Goal: Find contact information: Obtain details needed to contact an individual or organization

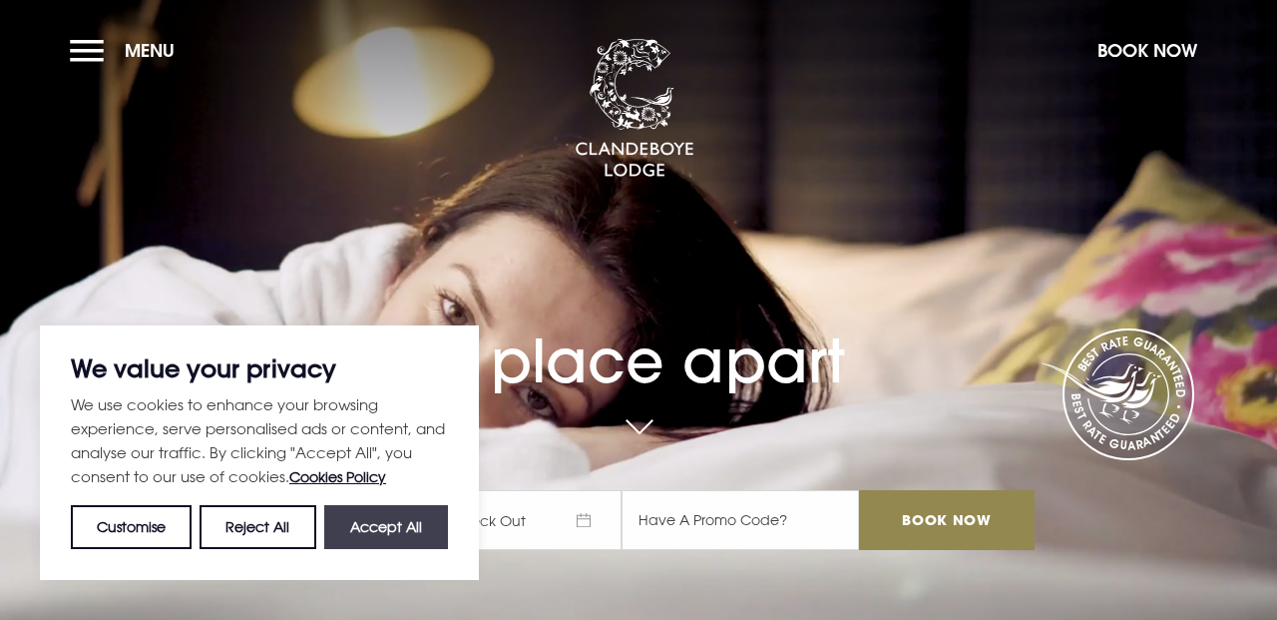
click at [385, 525] on button "Accept All" at bounding box center [386, 527] width 124 height 44
checkbox input "true"
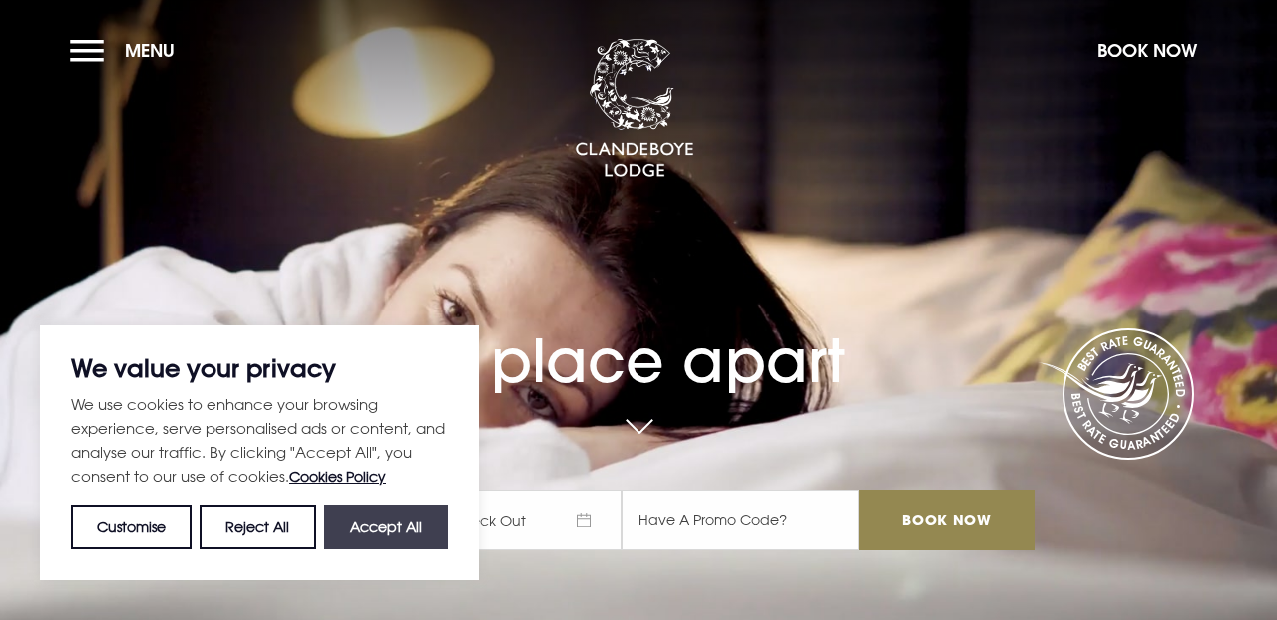
checkbox input "true"
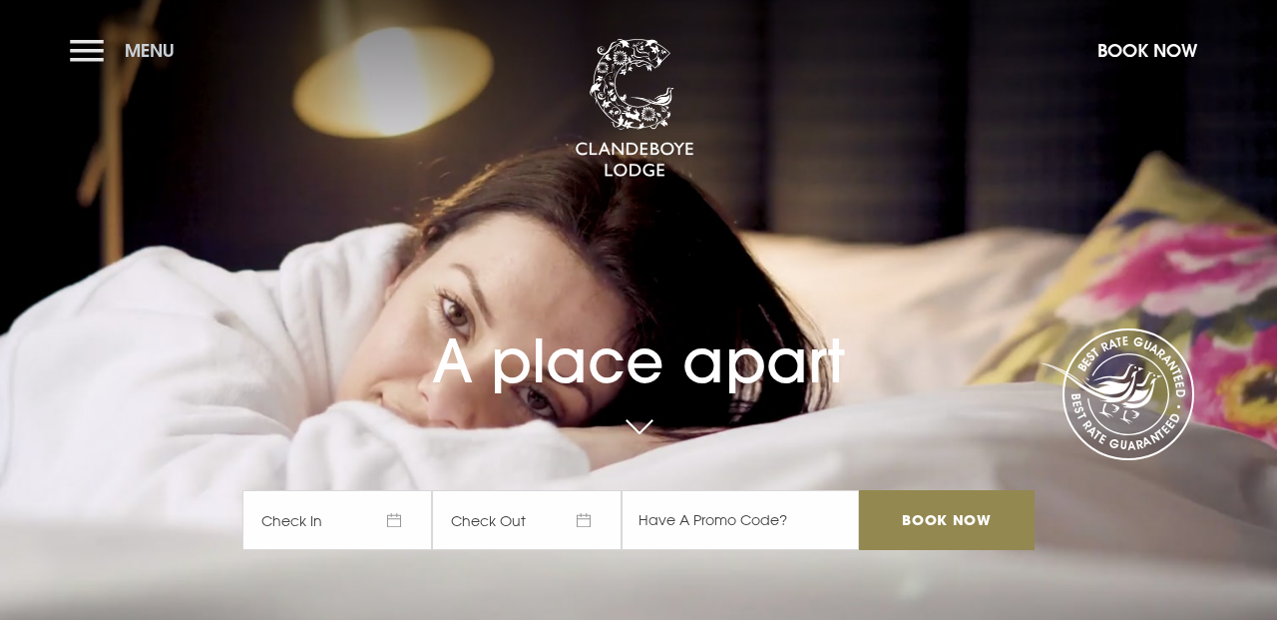
click at [80, 48] on button "Menu" at bounding box center [127, 50] width 115 height 43
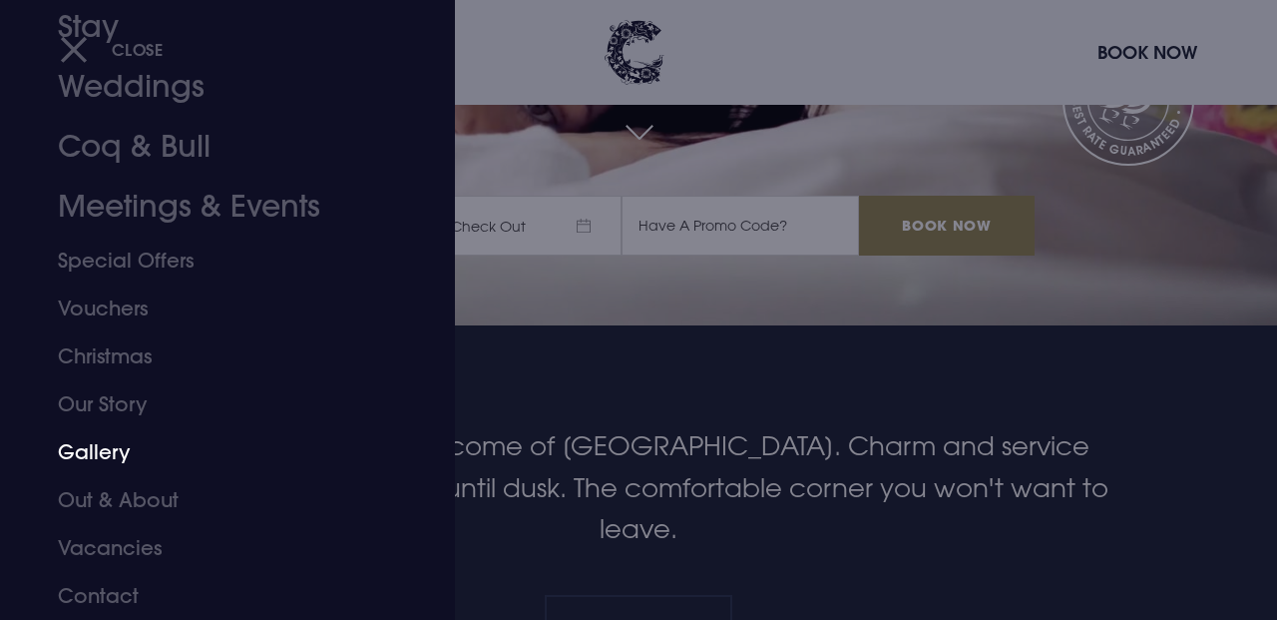
scroll to position [307, 0]
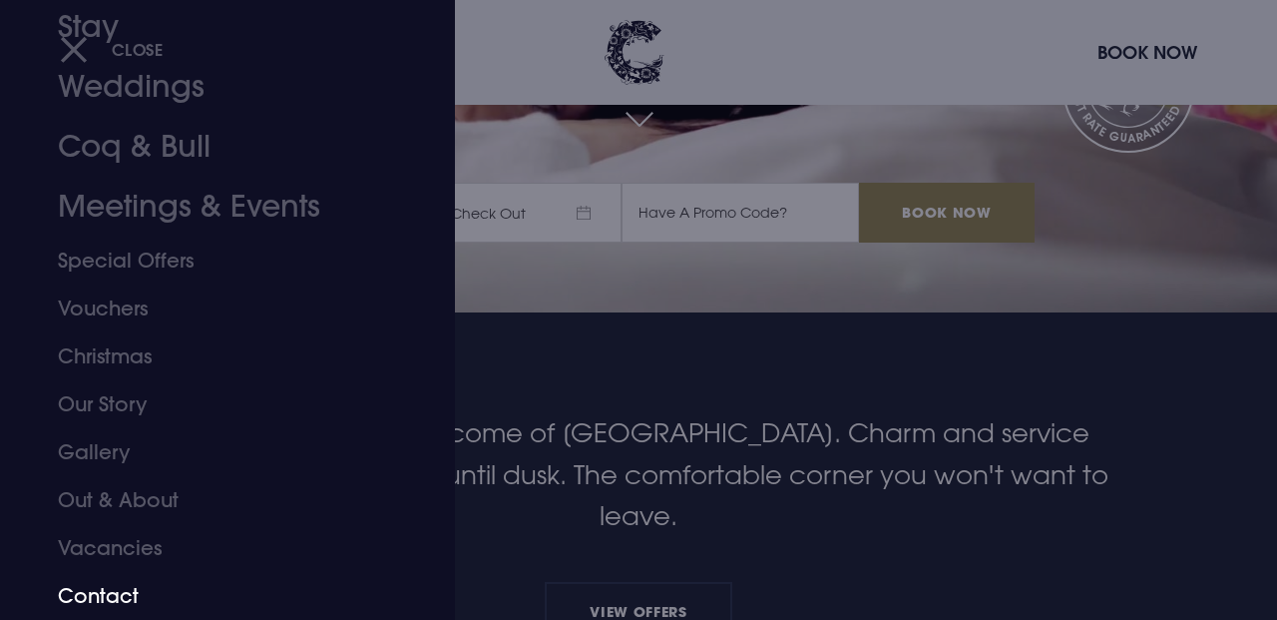
click at [107, 593] on link "Contact" at bounding box center [214, 596] width 312 height 48
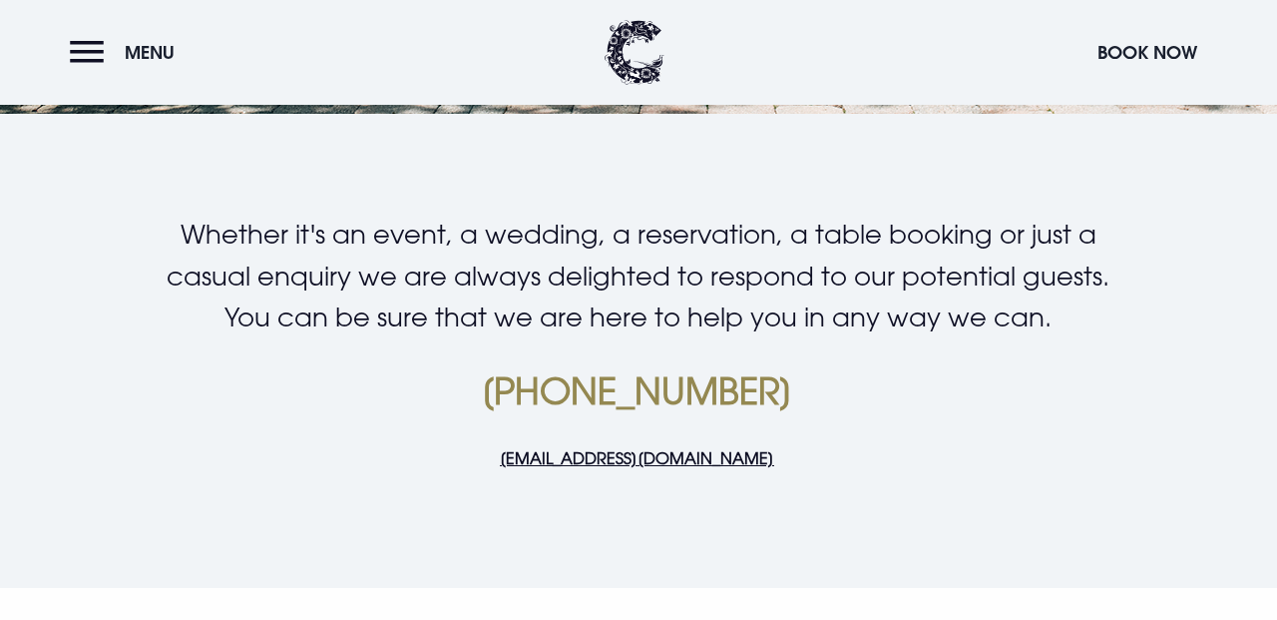
scroll to position [487, 0]
